Goal: Information Seeking & Learning: Learn about a topic

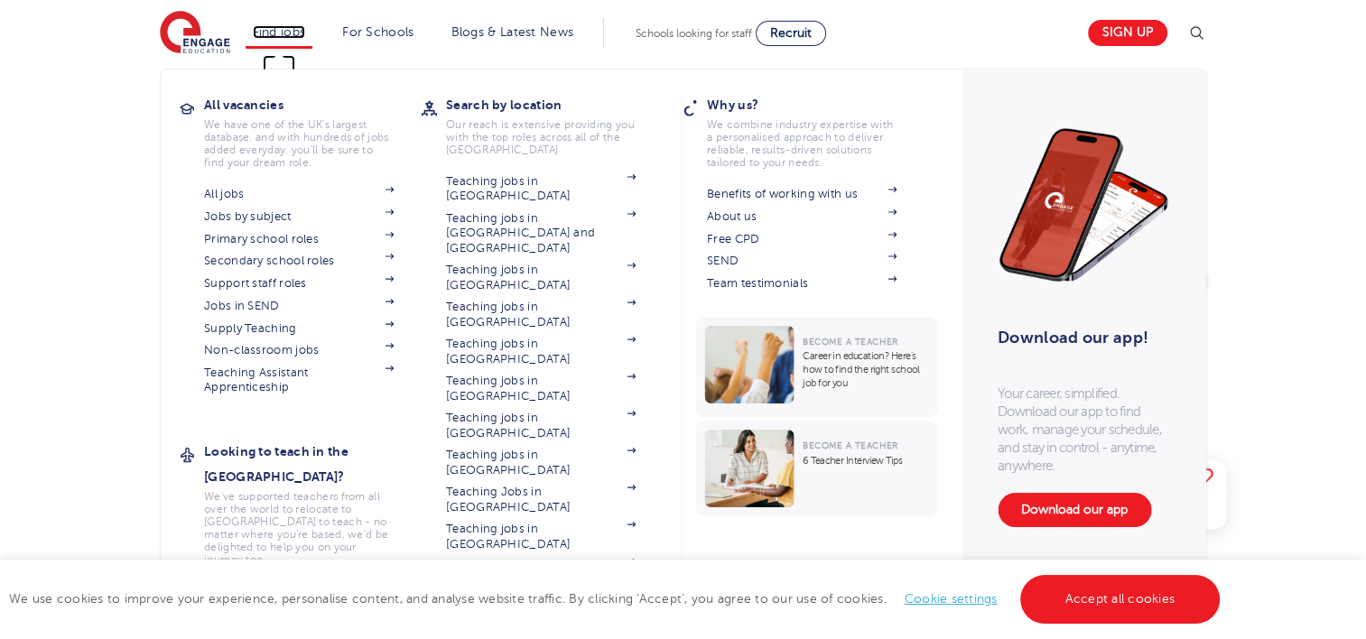
click at [293, 30] on link "Find jobs" at bounding box center [279, 32] width 53 height 14
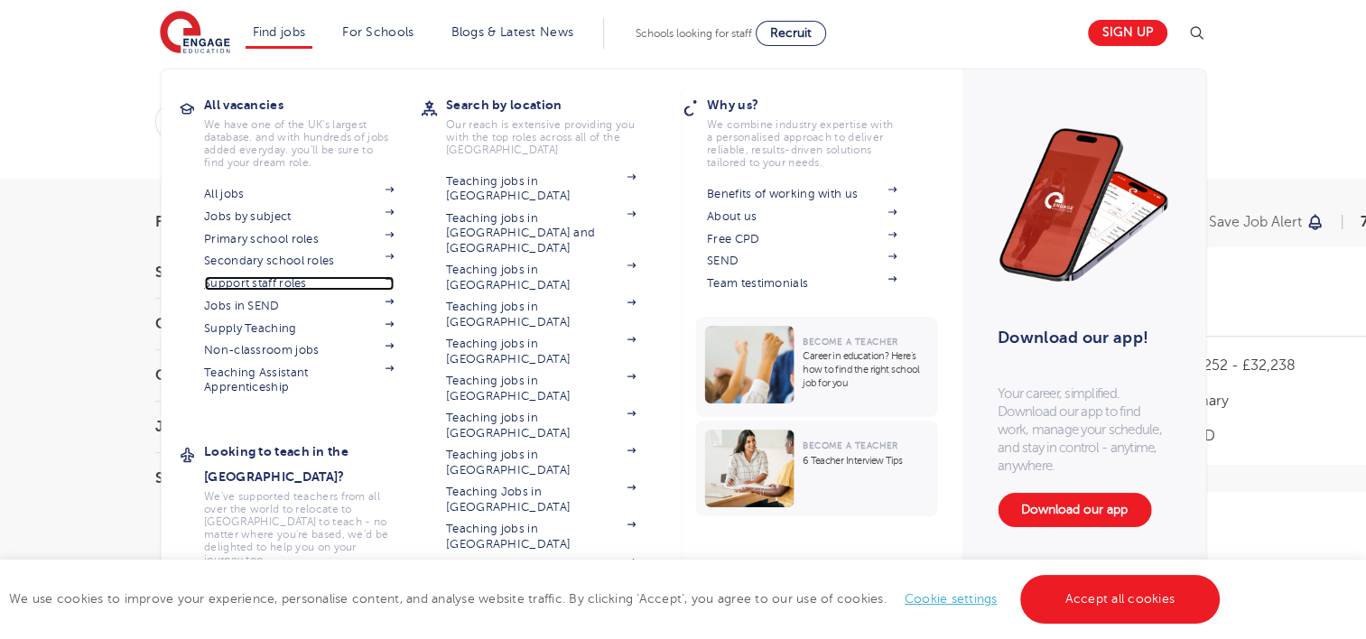
click at [296, 282] on link "Support staff roles" at bounding box center [299, 283] width 190 height 14
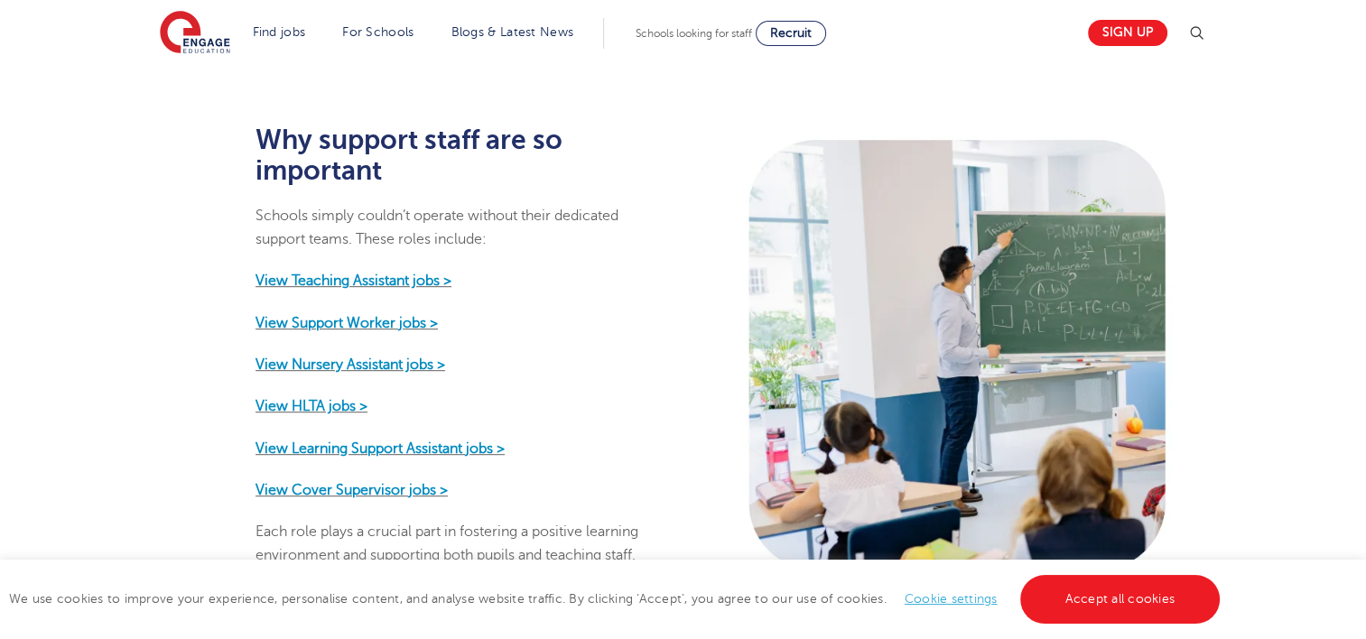
scroll to position [903, 0]
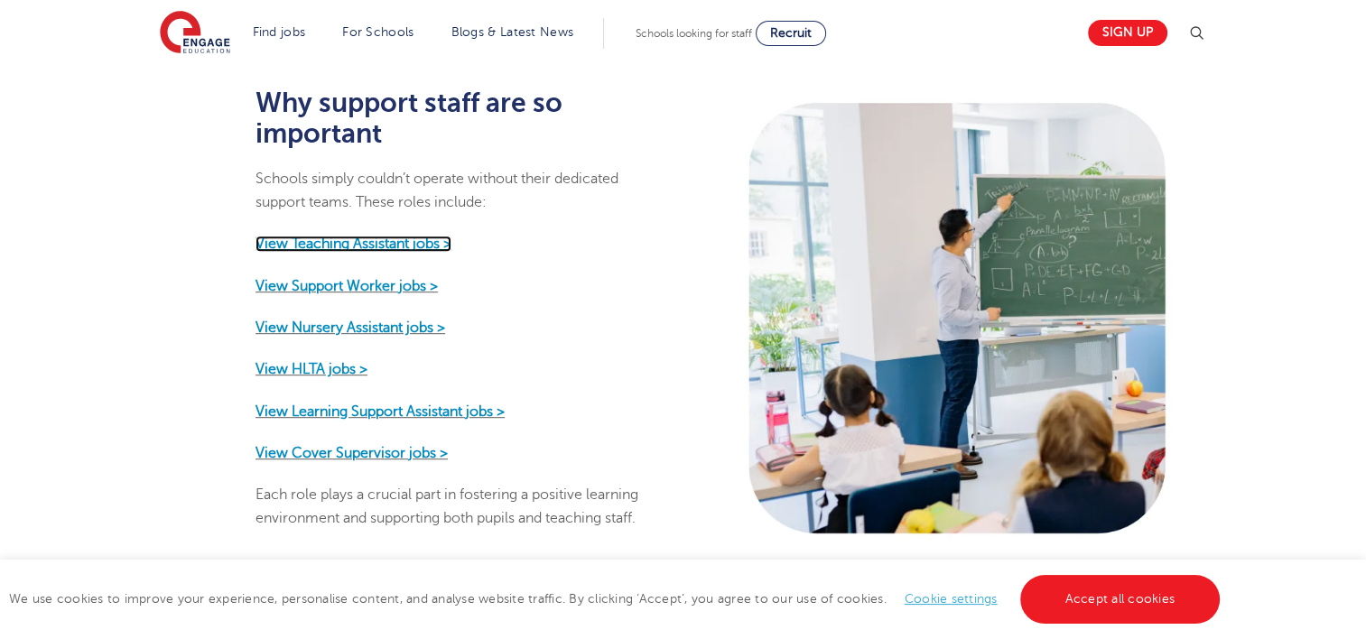
click at [396, 236] on strong "View Teaching Assistant jobs >" at bounding box center [353, 244] width 196 height 16
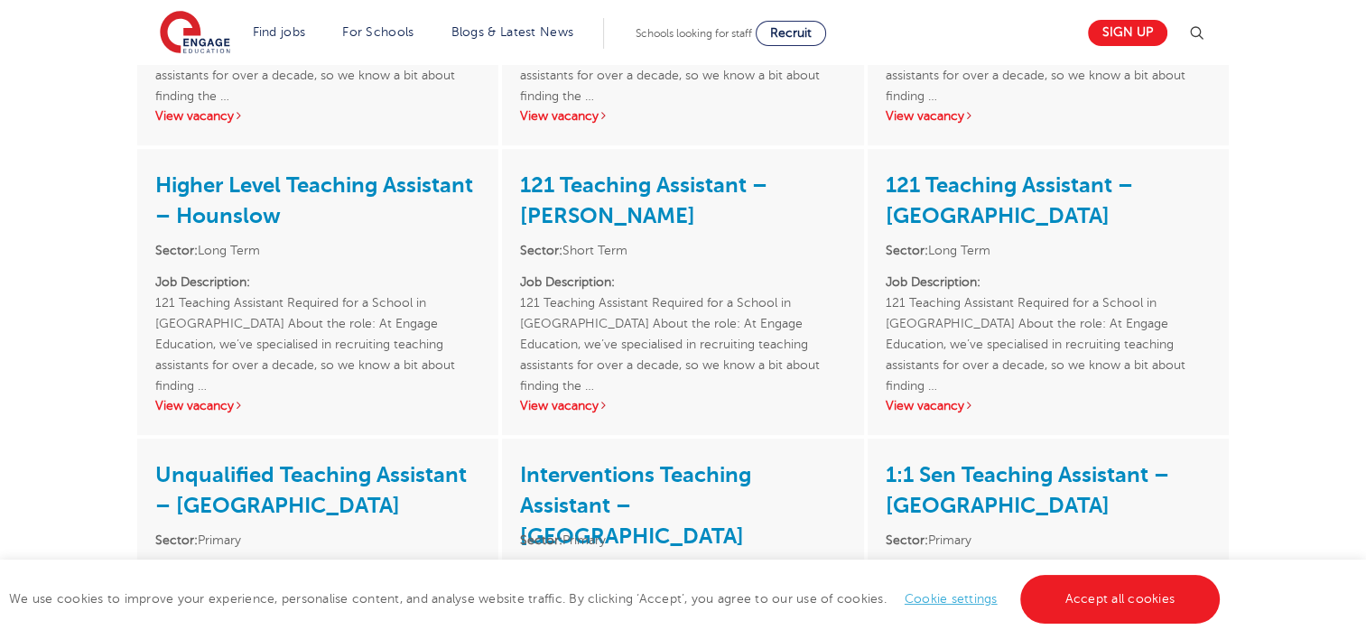
scroll to position [1174, 0]
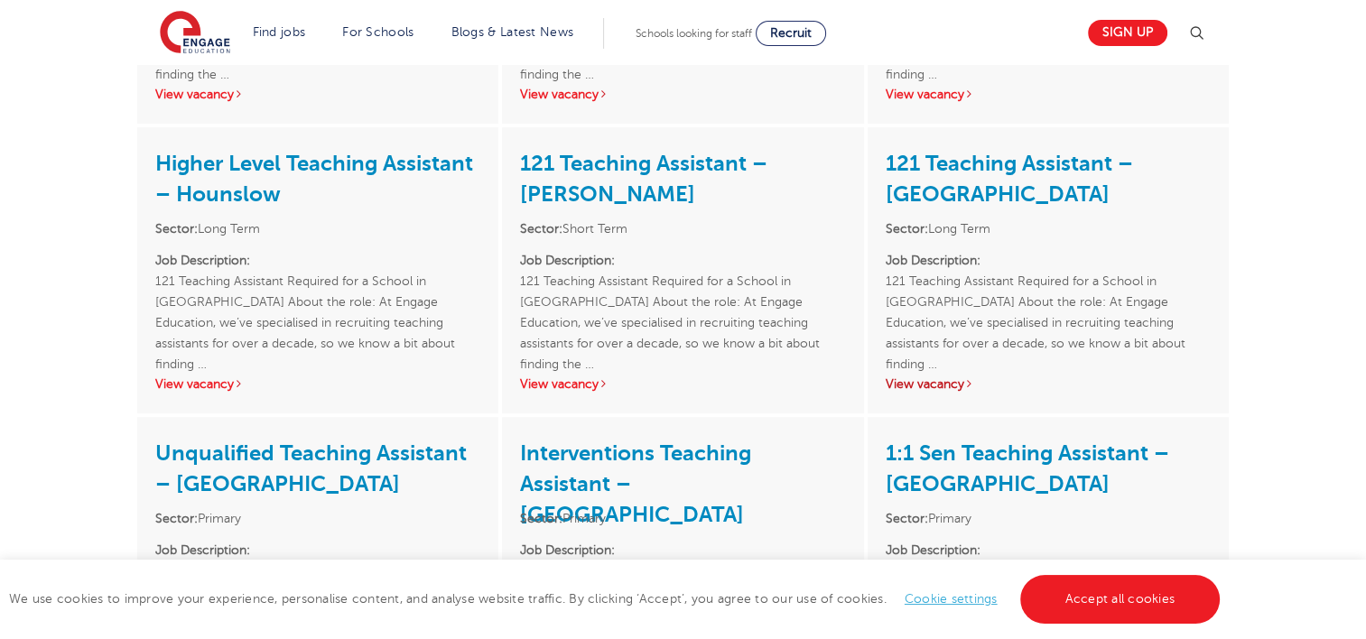
click at [934, 383] on link "View vacancy" at bounding box center [930, 384] width 88 height 14
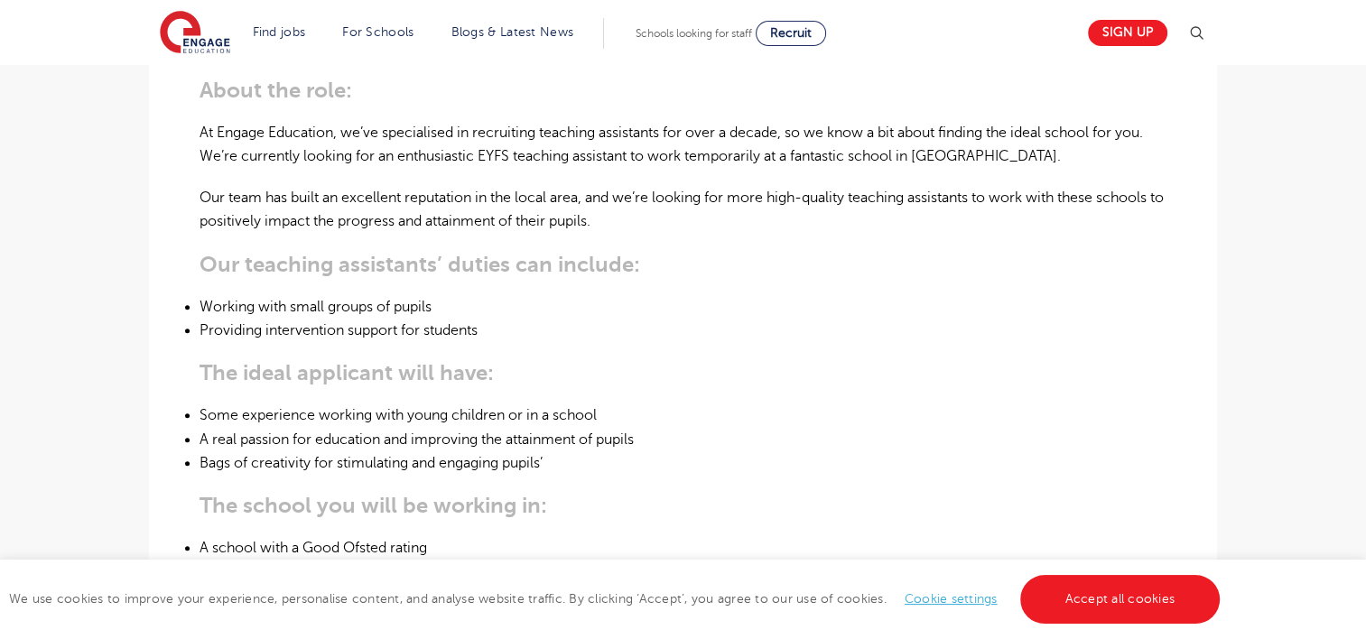
scroll to position [632, 0]
